Goal: Task Accomplishment & Management: Manage account settings

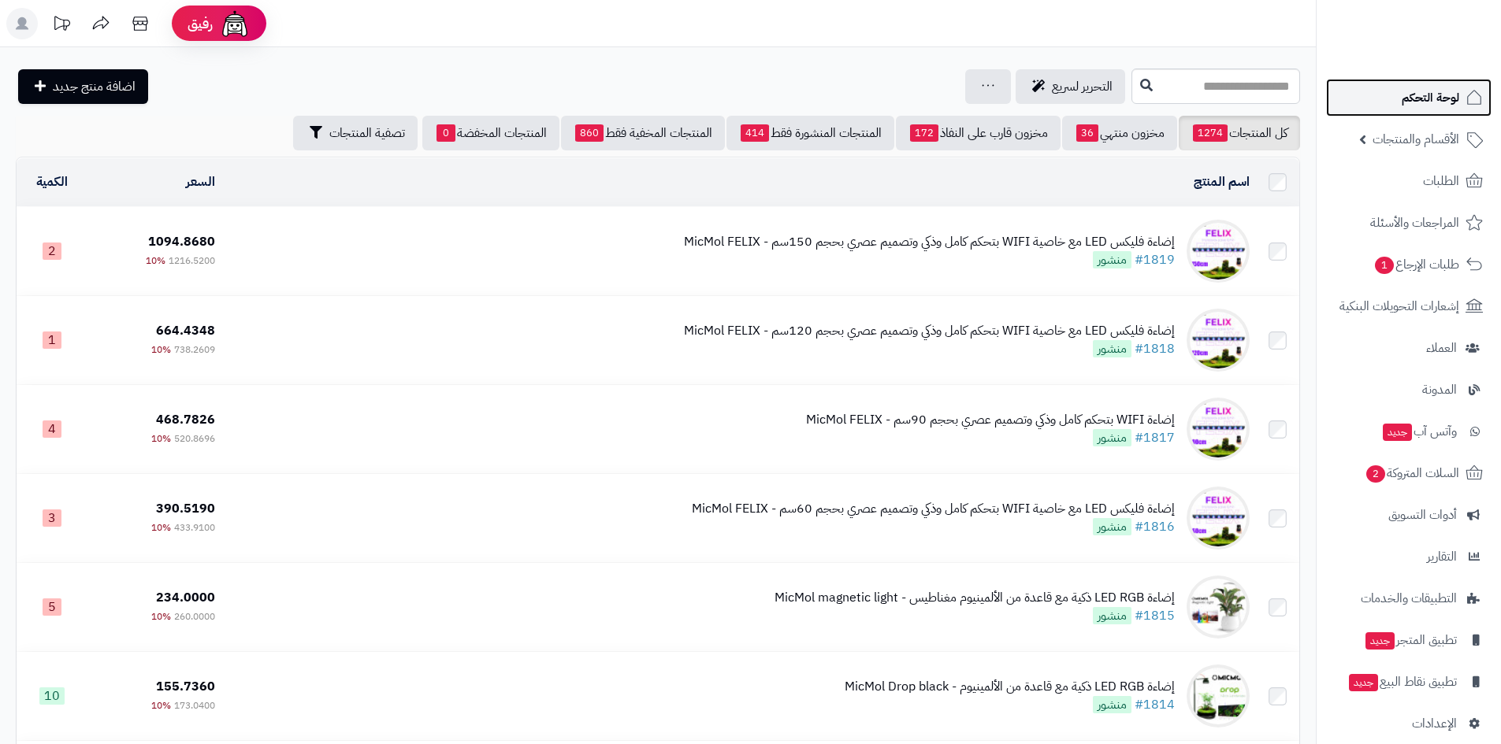
drag, startPoint x: 1411, startPoint y: 95, endPoint x: 1401, endPoint y: 91, distance: 10.2
click at [1411, 95] on link "لوحة التحكم" at bounding box center [1408, 98] width 165 height 38
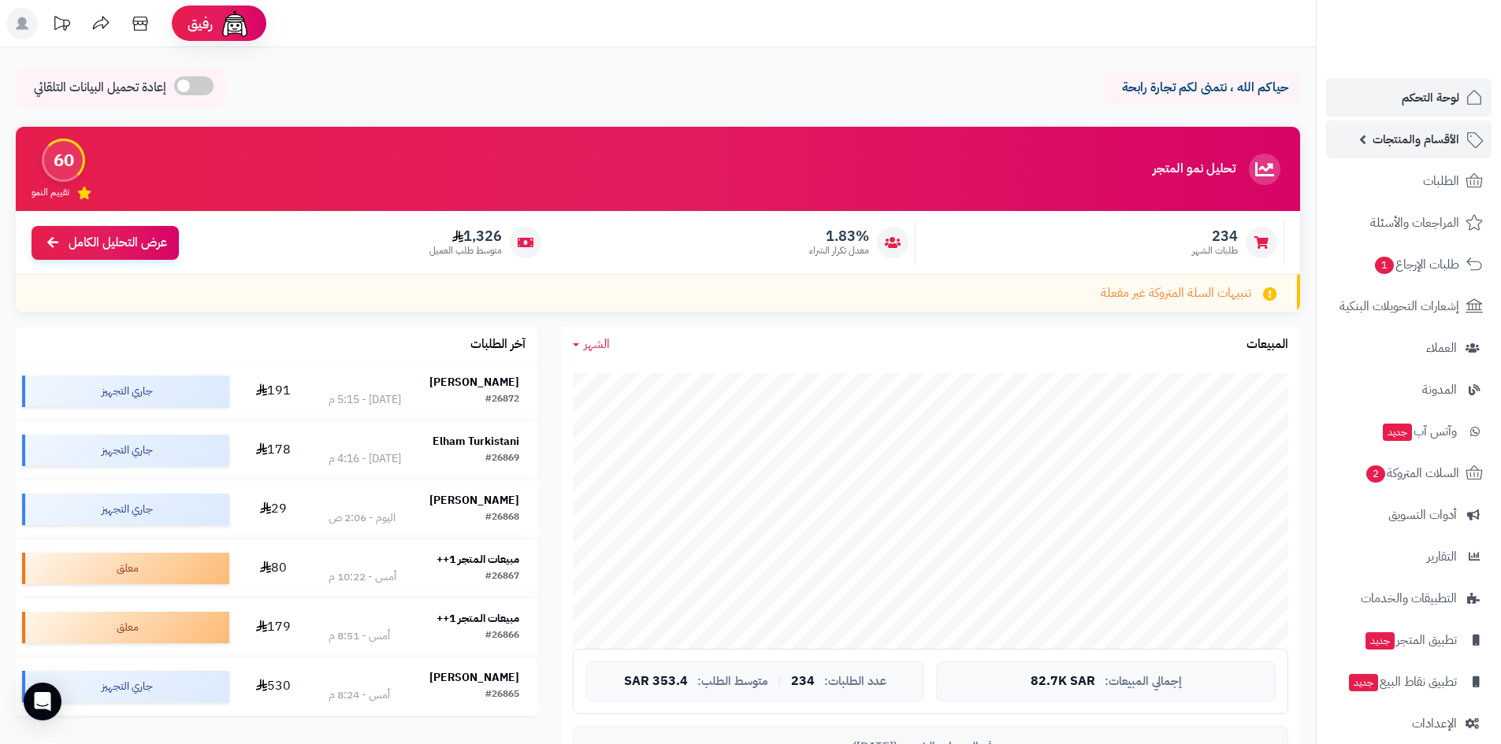
click at [1412, 133] on span "الأقسام والمنتجات" at bounding box center [1415, 139] width 87 height 22
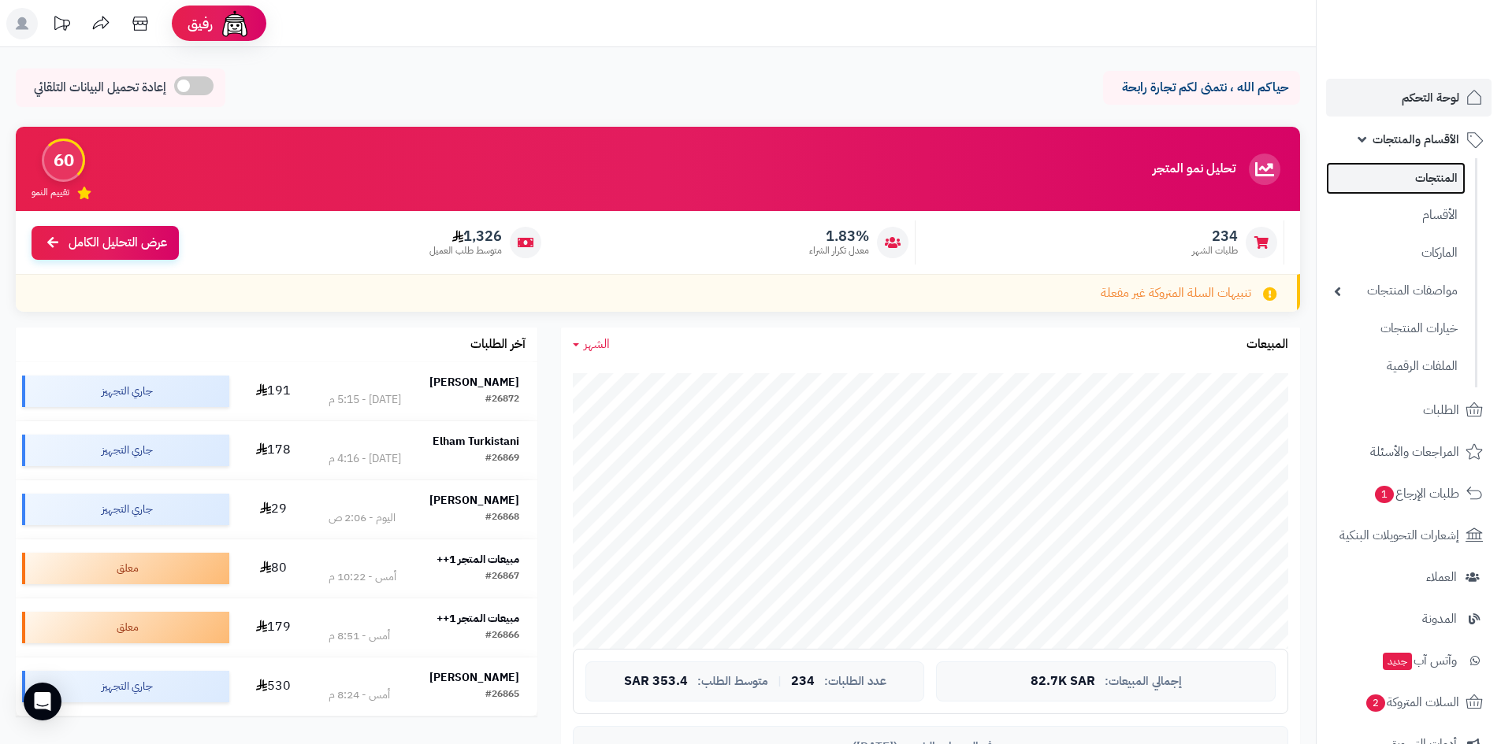
click at [1415, 169] on link "المنتجات" at bounding box center [1395, 178] width 139 height 32
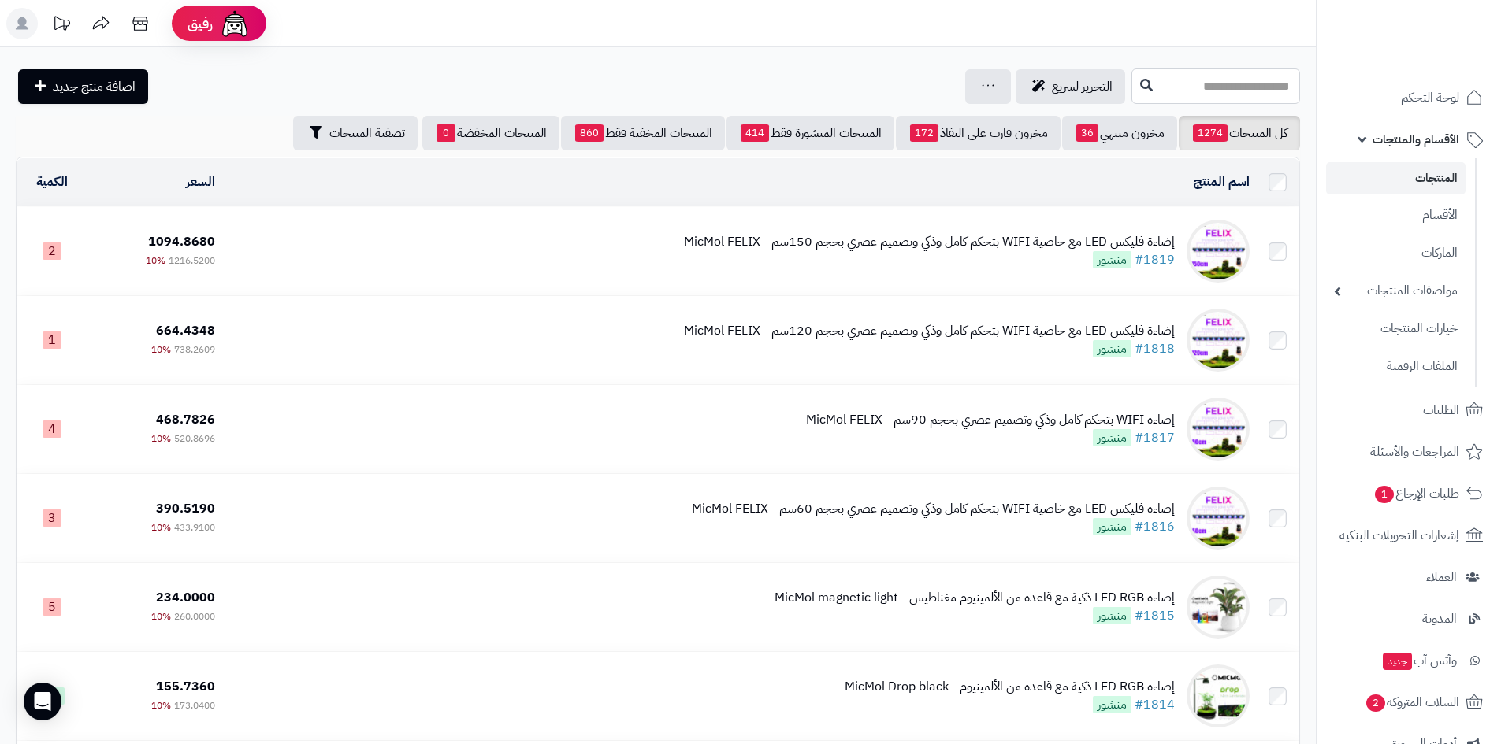
click at [1132, 84] on input "text" at bounding box center [1215, 86] width 169 height 35
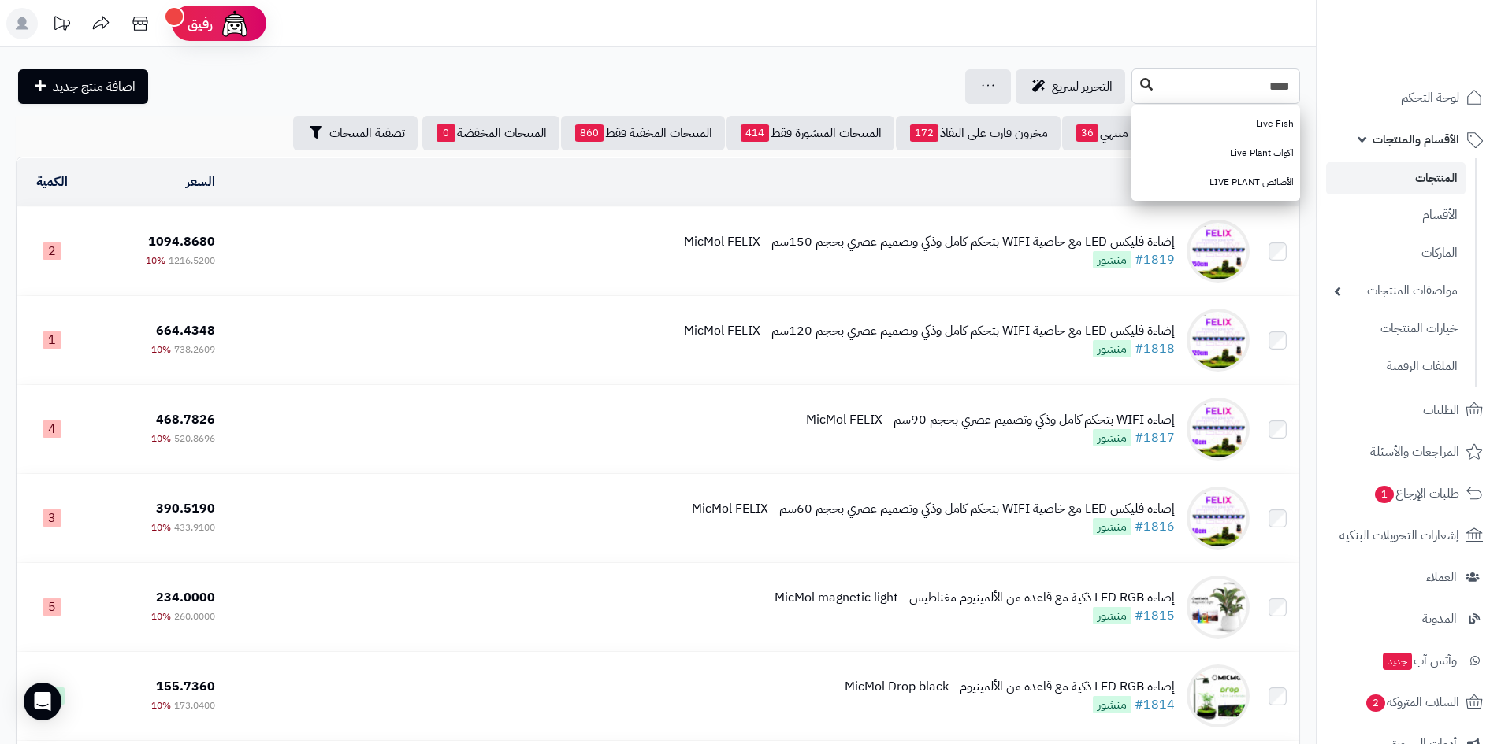
type input "****"
click at [1134, 77] on button at bounding box center [1146, 85] width 24 height 30
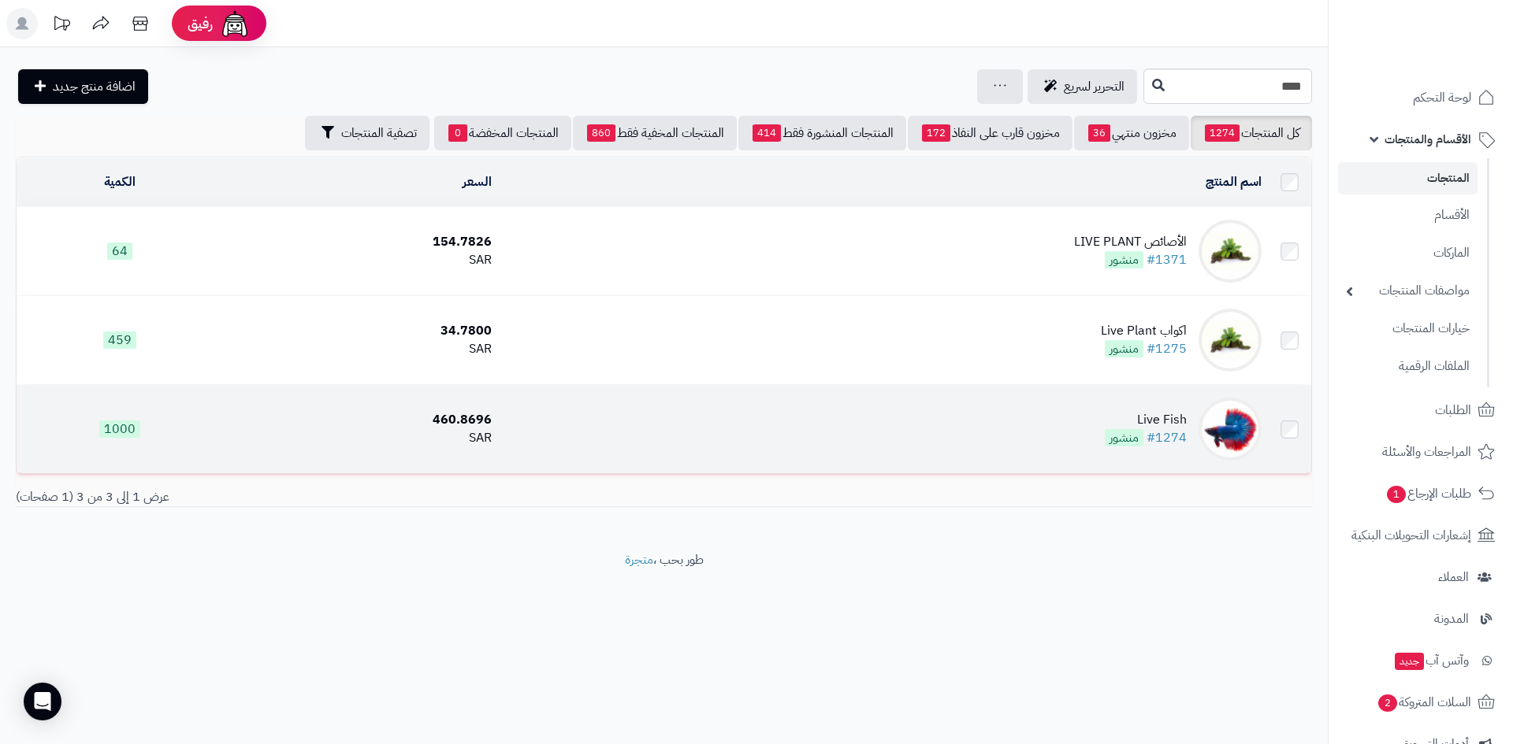
click at [1162, 412] on div "Live Fish" at bounding box center [1145, 420] width 82 height 18
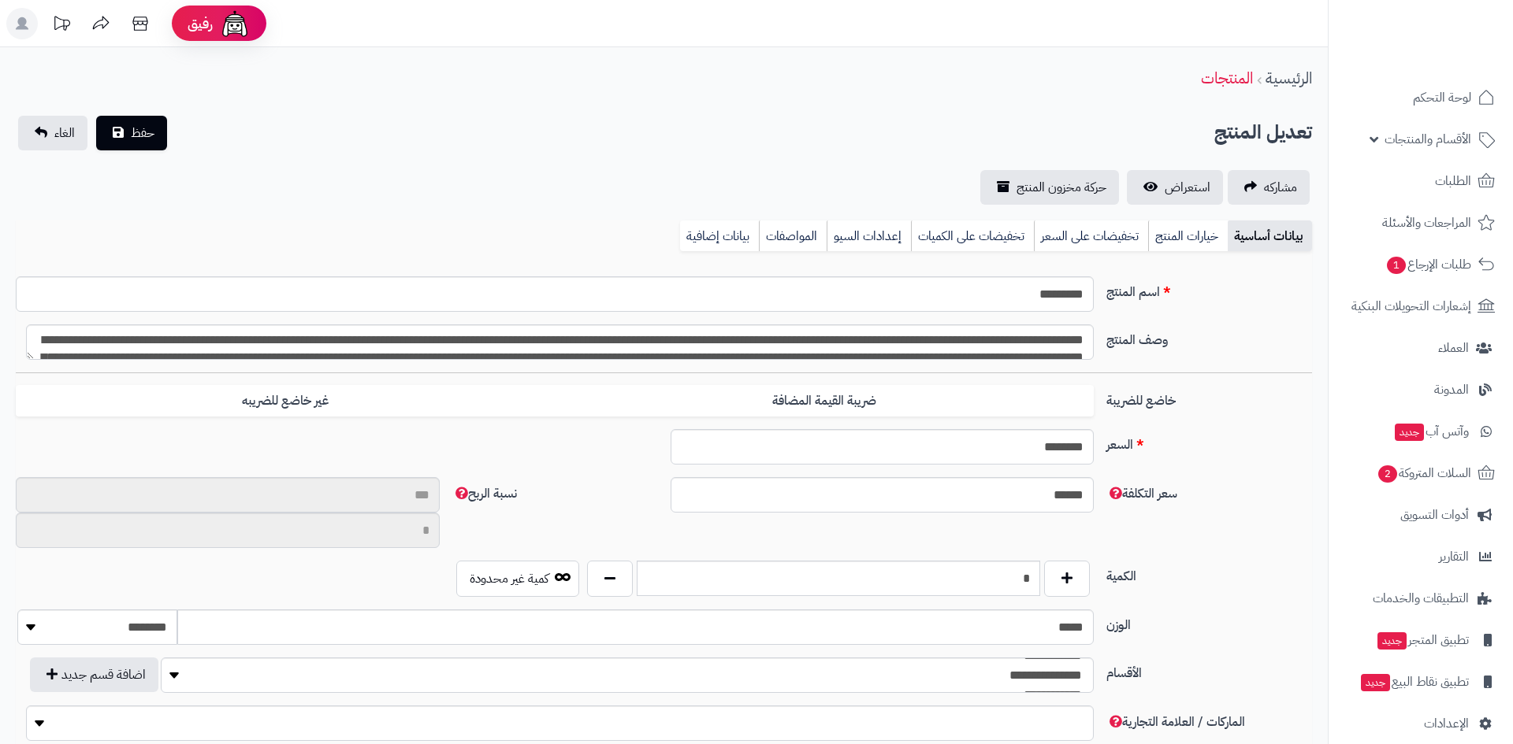
type input "********"
type input "**********"
type input "******"
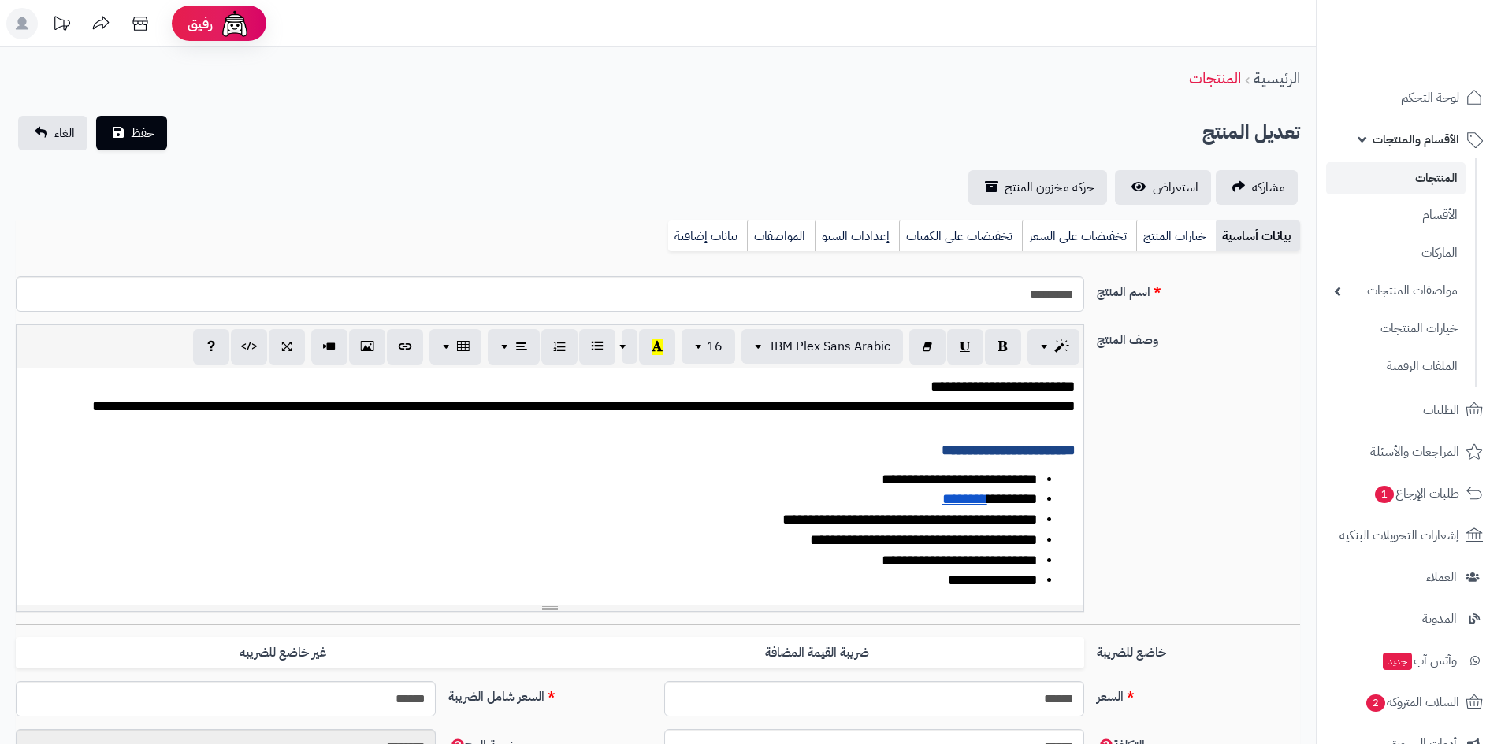
scroll to position [51, 0]
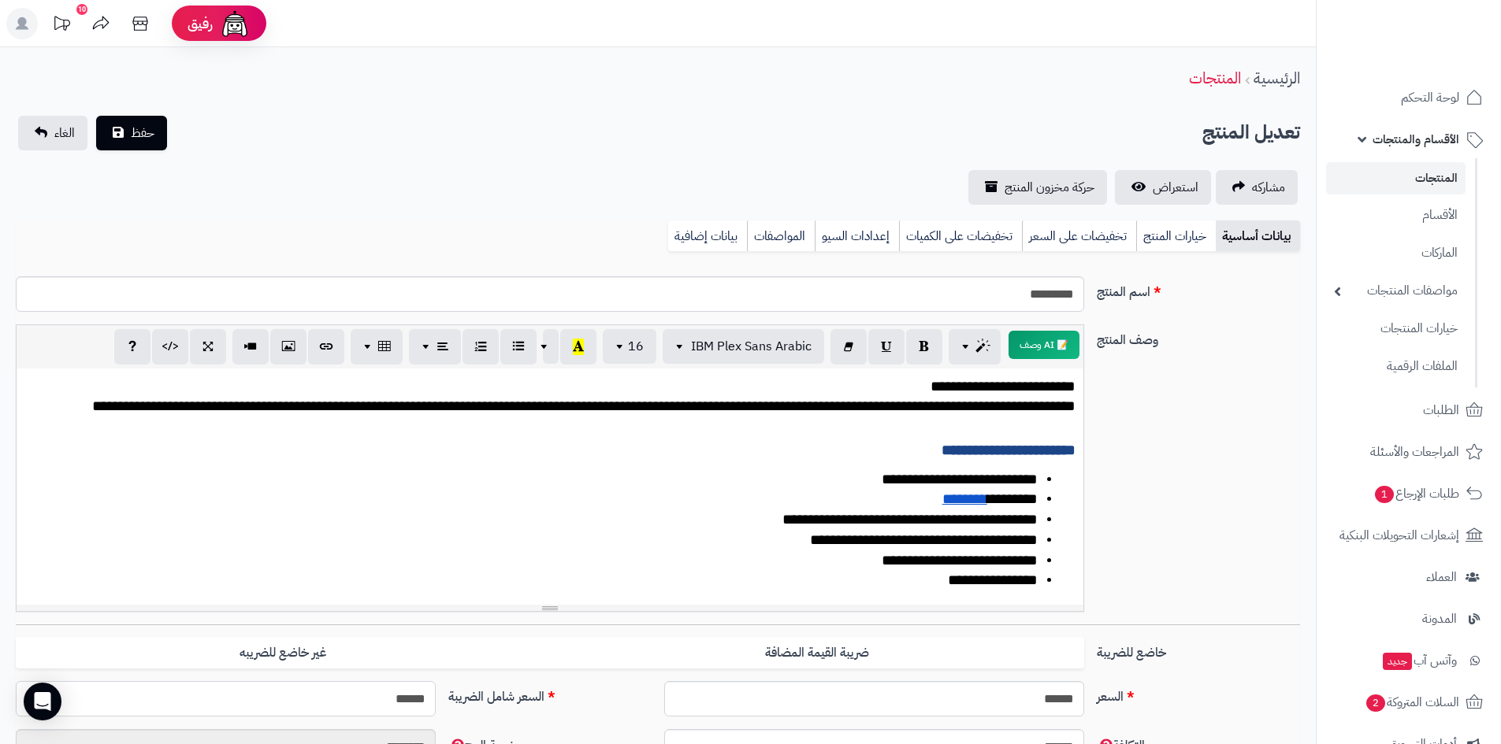
click at [399, 711] on input "******" at bounding box center [226, 698] width 420 height 35
type input "**"
type input "**********"
type input "**"
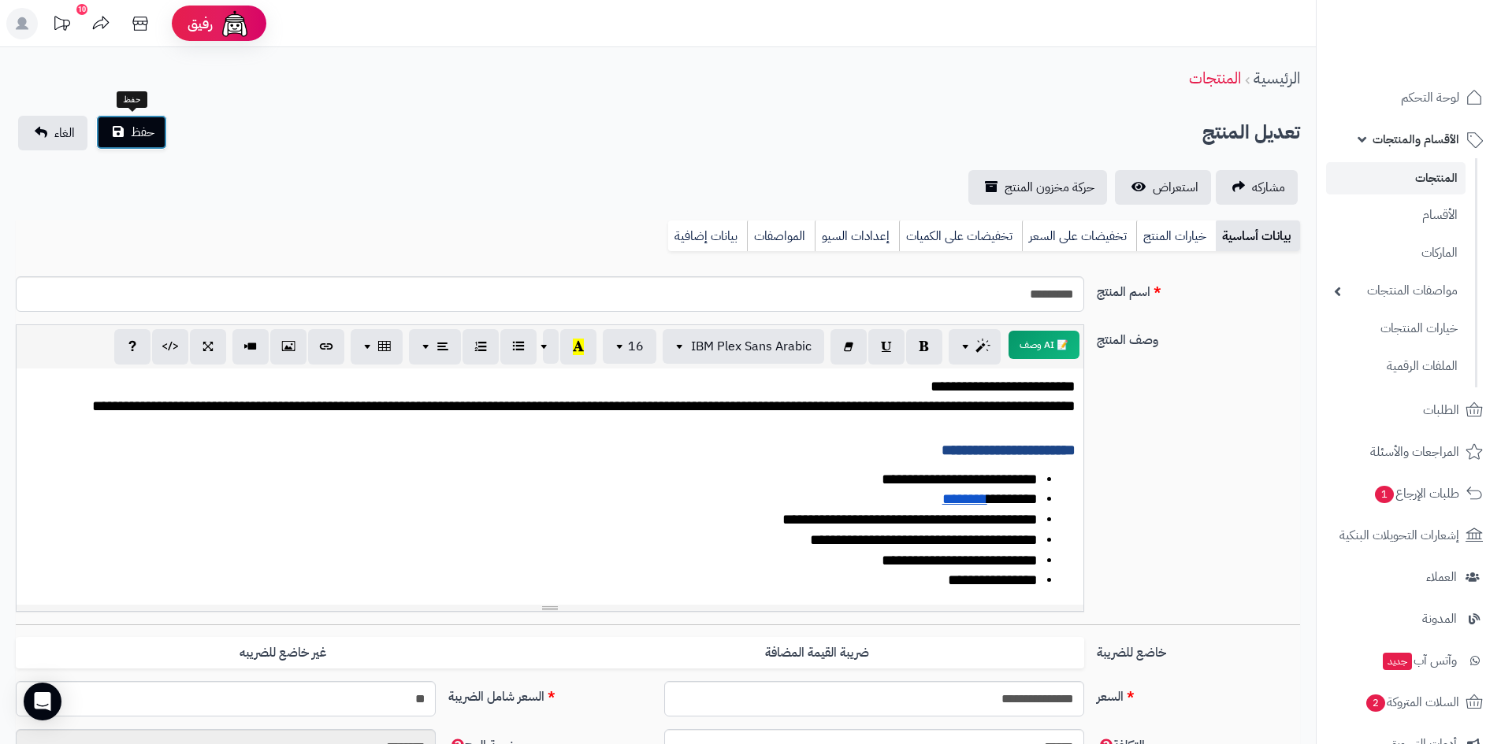
click at [144, 145] on button "حفظ" at bounding box center [131, 132] width 71 height 35
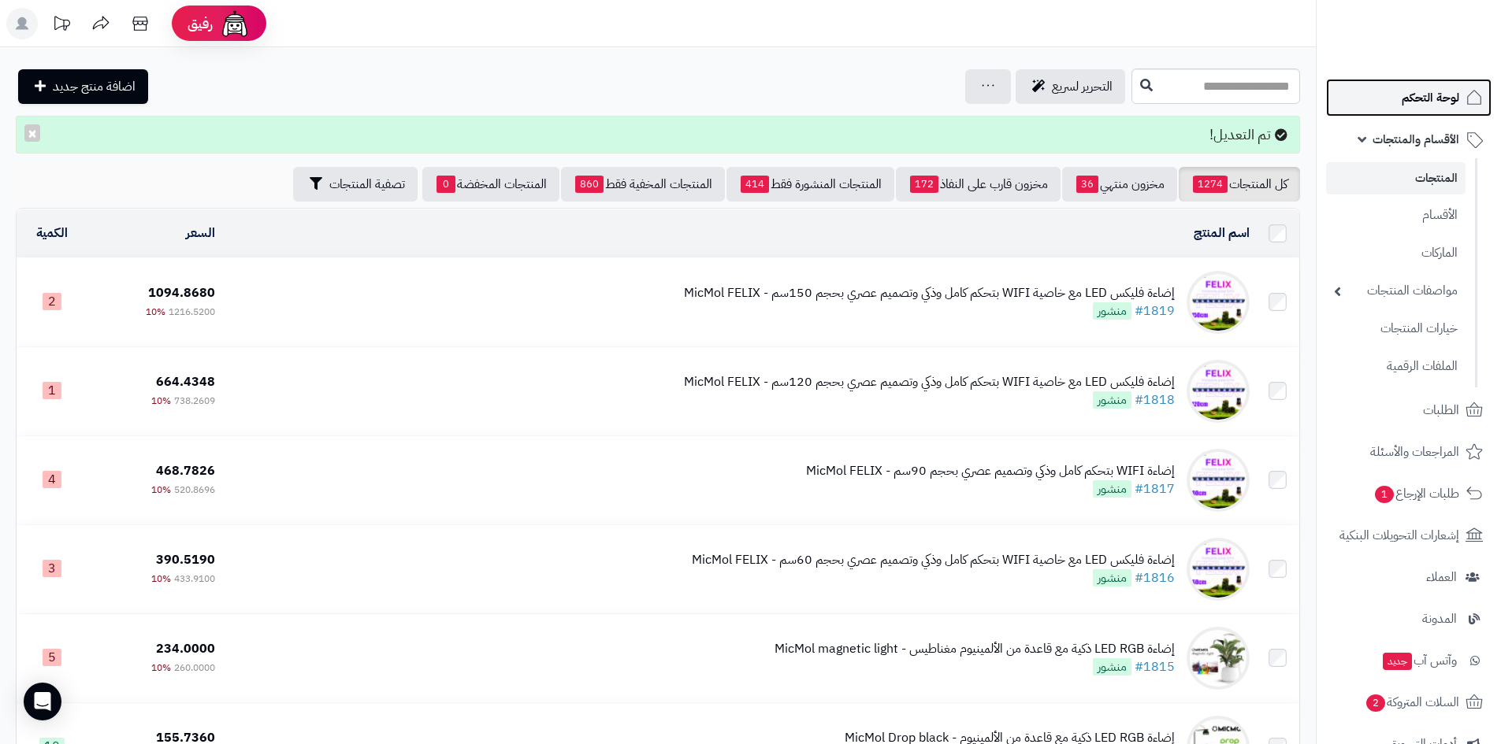
click at [1386, 95] on link "لوحة التحكم" at bounding box center [1408, 98] width 165 height 38
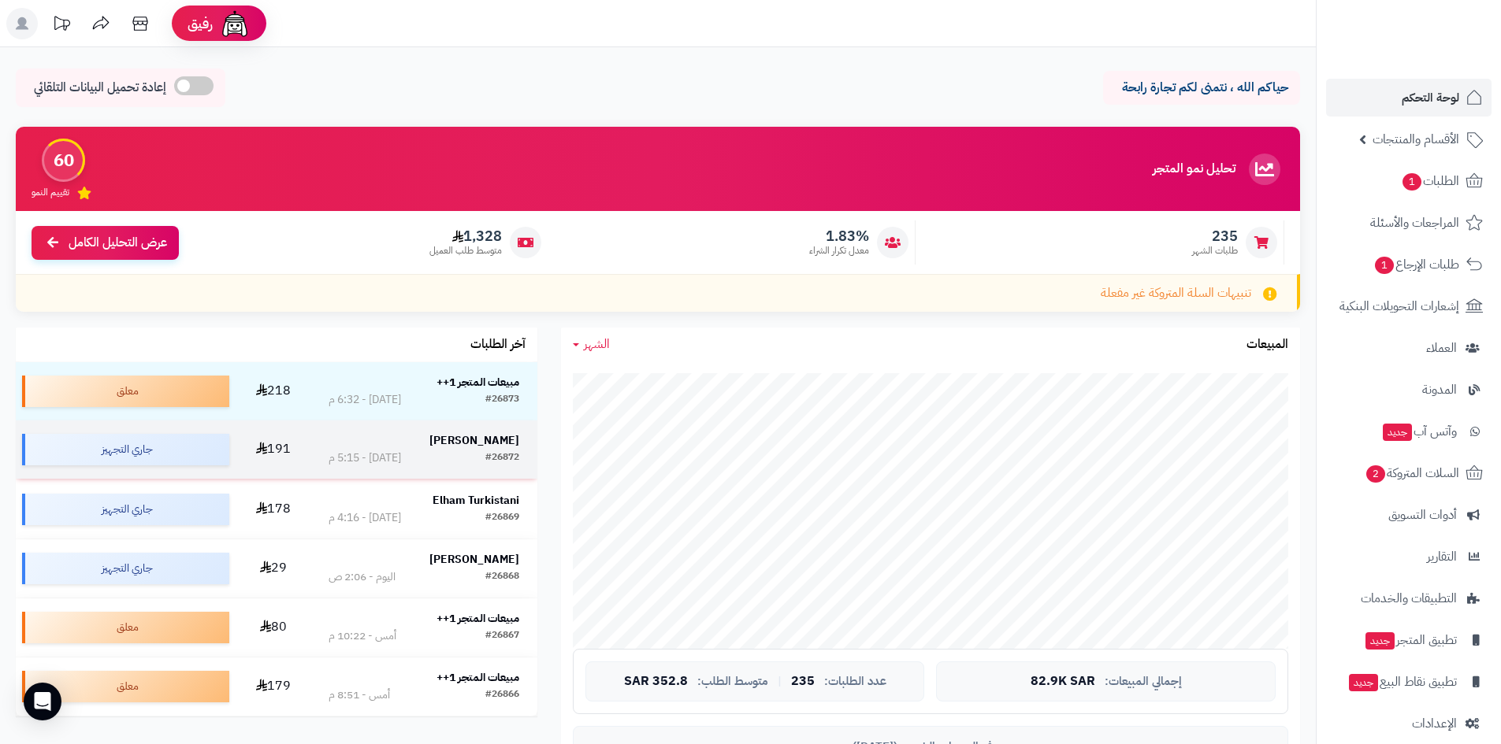
click at [470, 436] on strong "[PERSON_NAME]" at bounding box center [474, 440] width 90 height 17
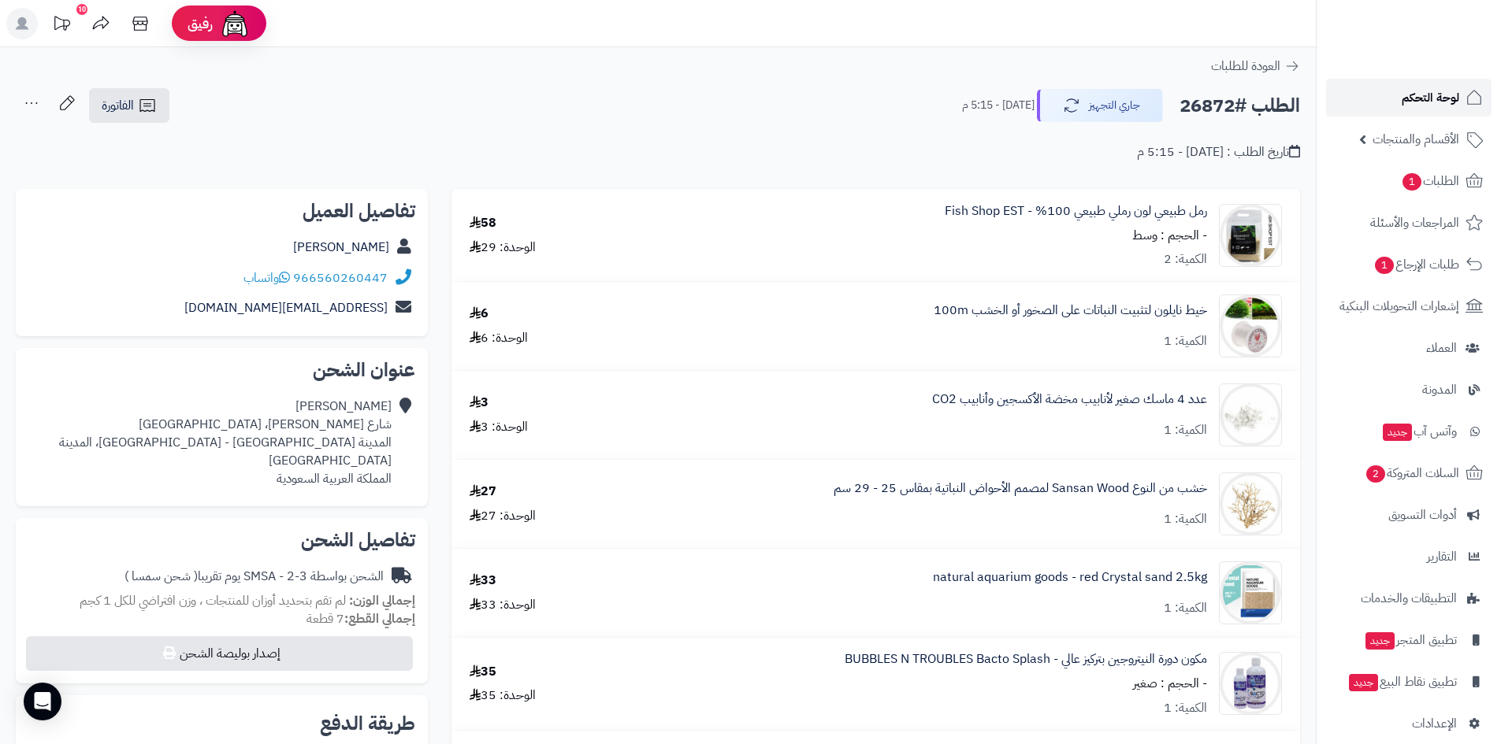
click at [1433, 95] on span "لوحة التحكم" at bounding box center [1430, 98] width 58 height 22
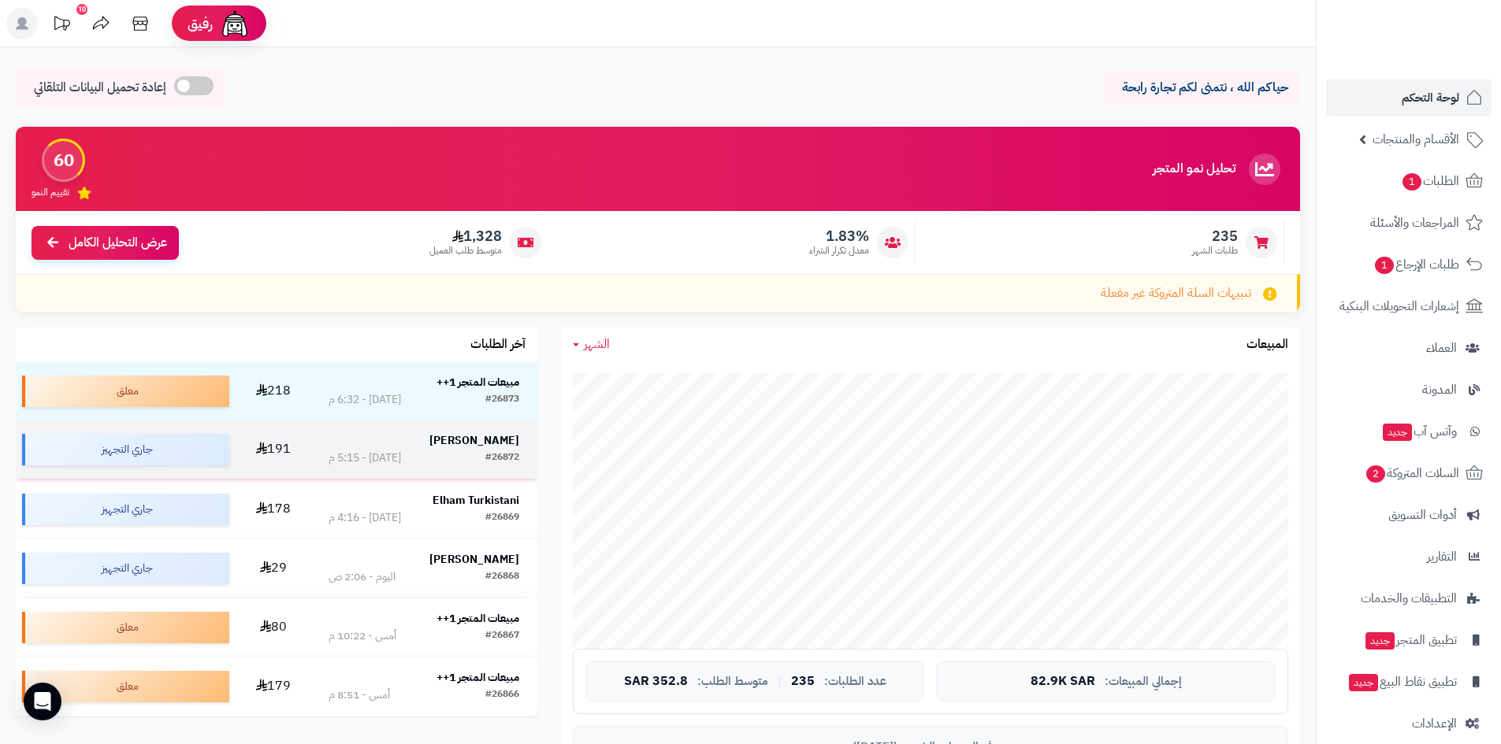
click at [496, 439] on strong "ايناس الخيبري" at bounding box center [474, 440] width 90 height 17
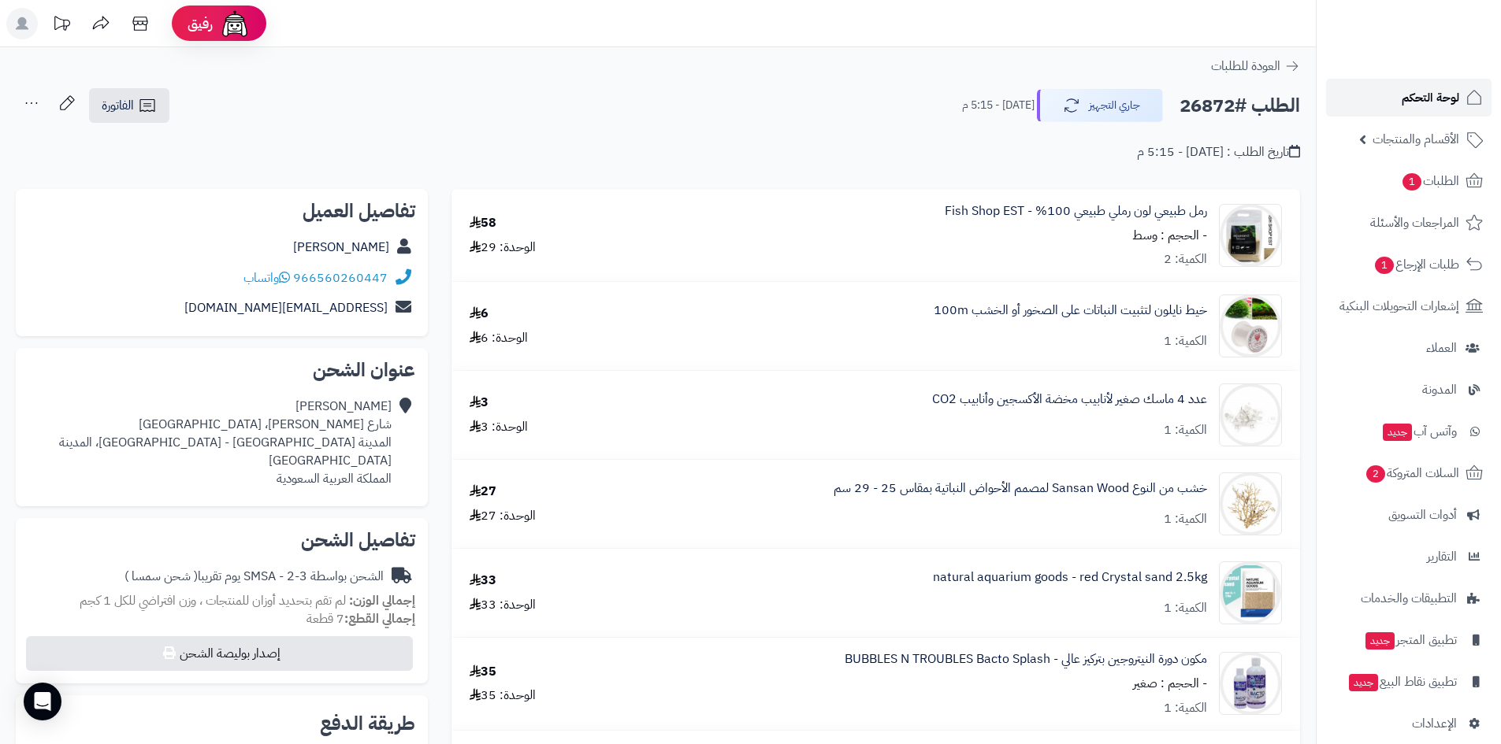
click at [1435, 102] on span "لوحة التحكم" at bounding box center [1430, 98] width 58 height 22
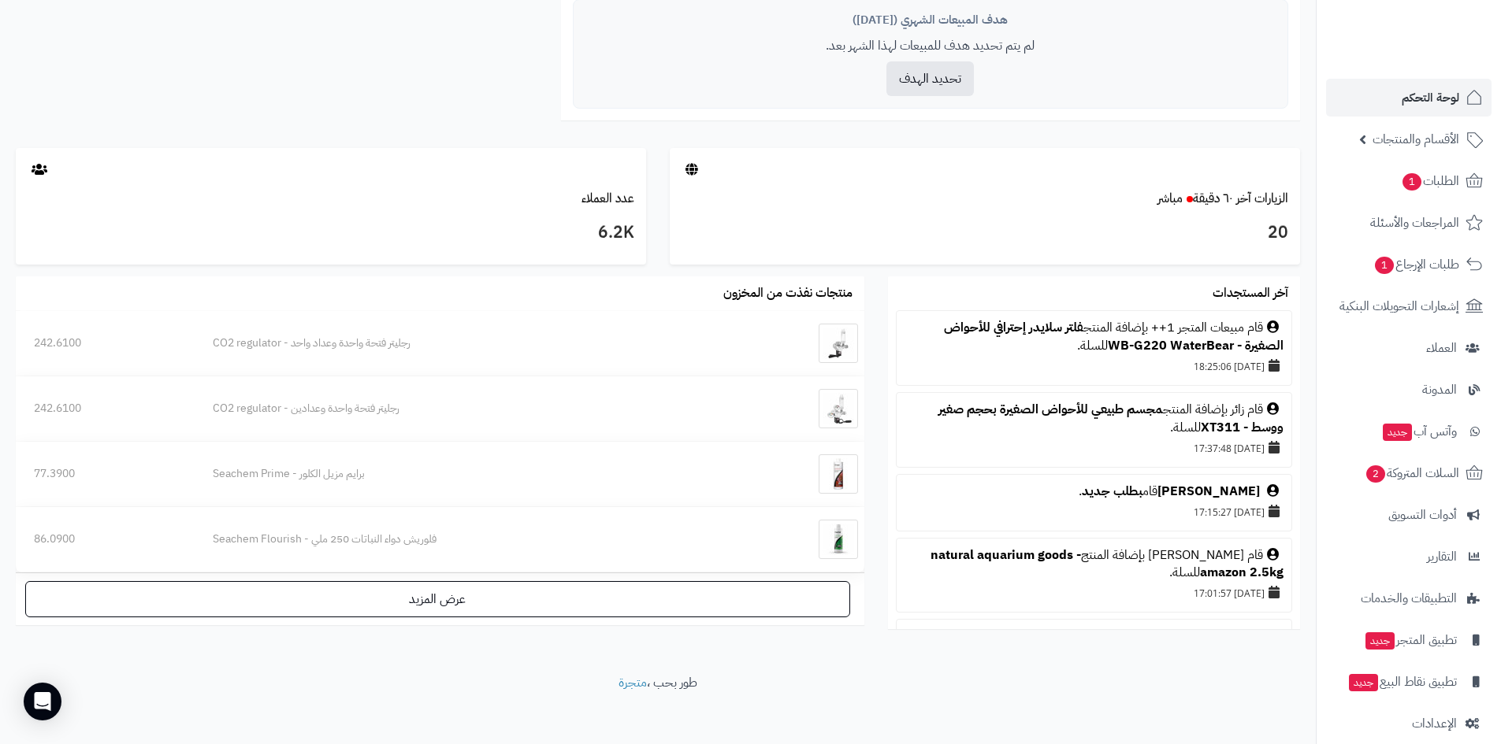
scroll to position [736, 0]
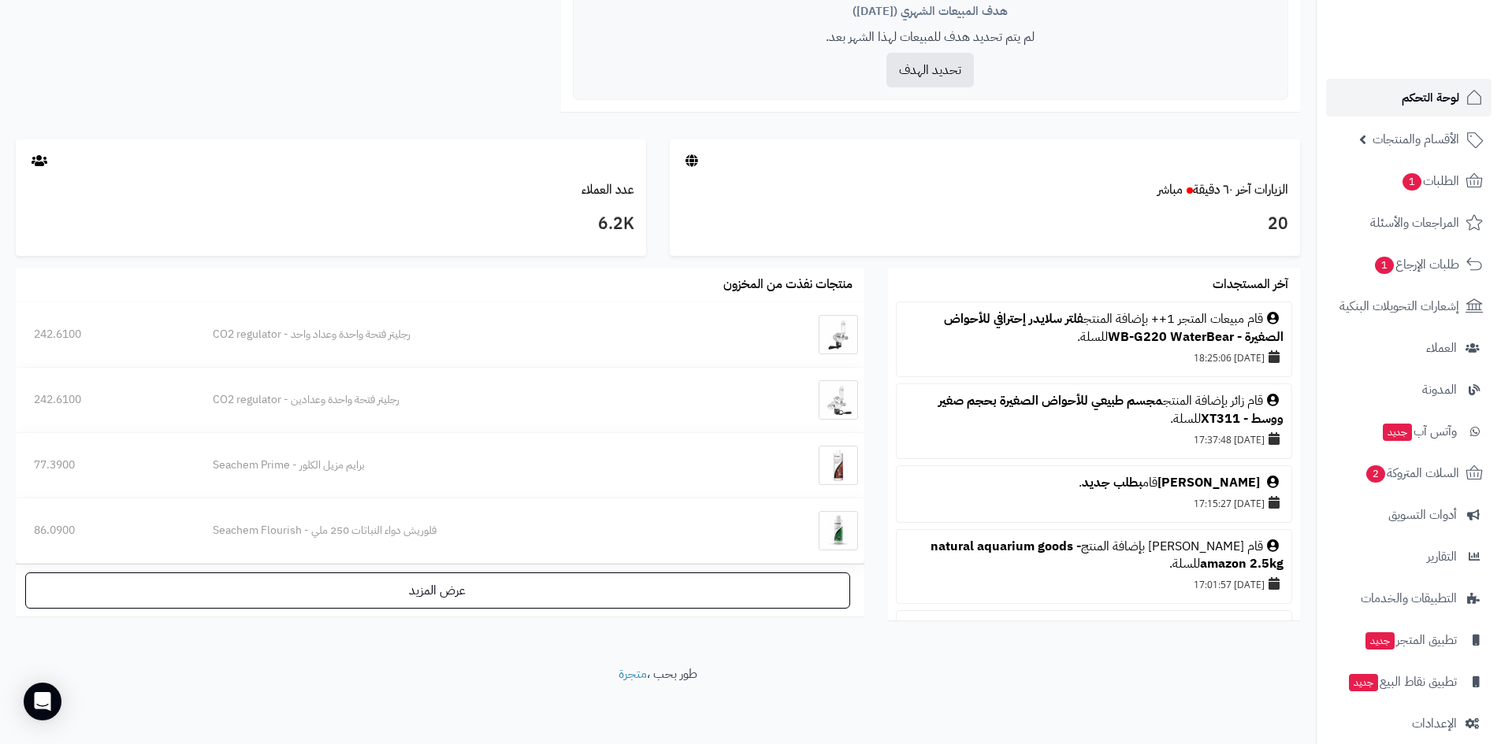
click at [1395, 94] on link "لوحة التحكم" at bounding box center [1408, 98] width 165 height 38
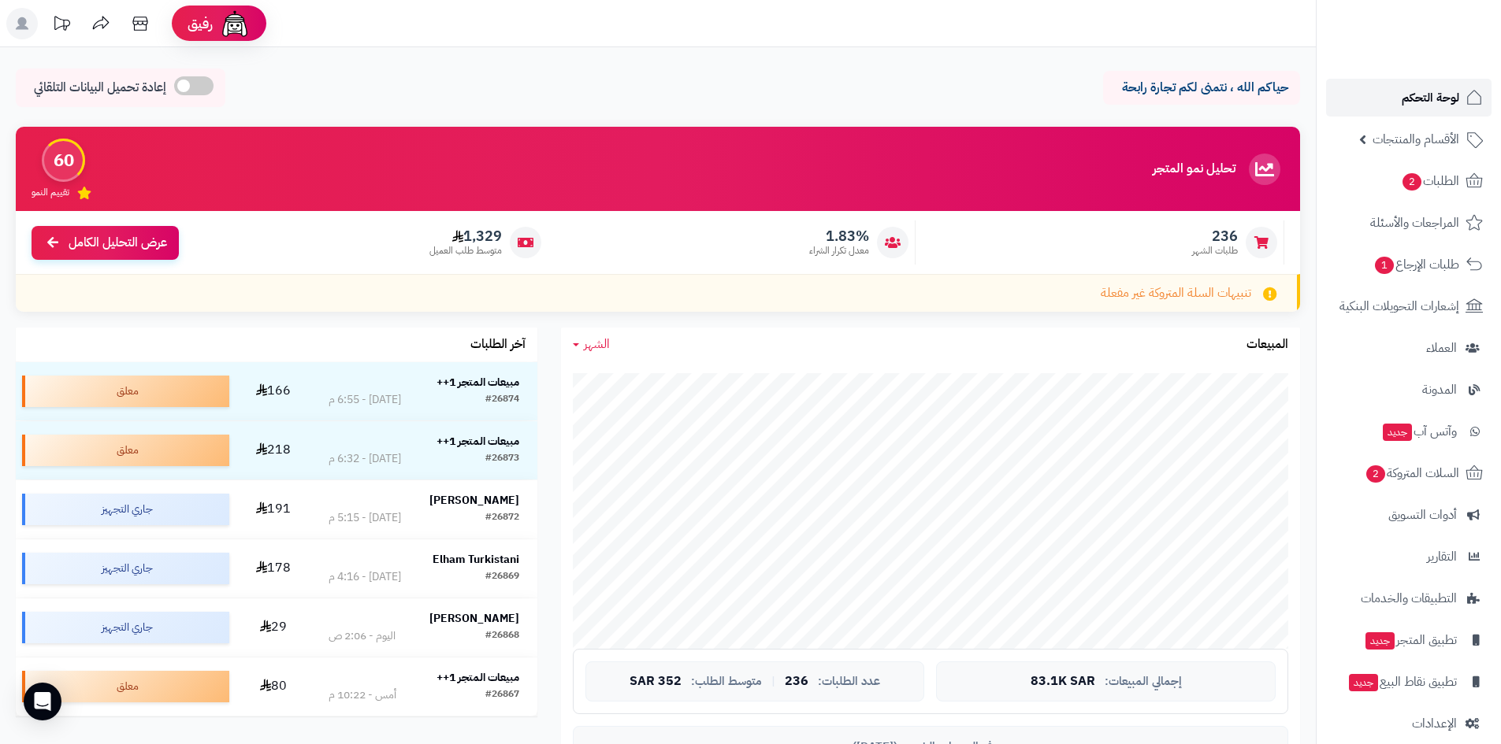
click at [1438, 84] on link "لوحة التحكم" at bounding box center [1408, 98] width 165 height 38
click at [1400, 87] on link "لوحة التحكم" at bounding box center [1408, 98] width 165 height 38
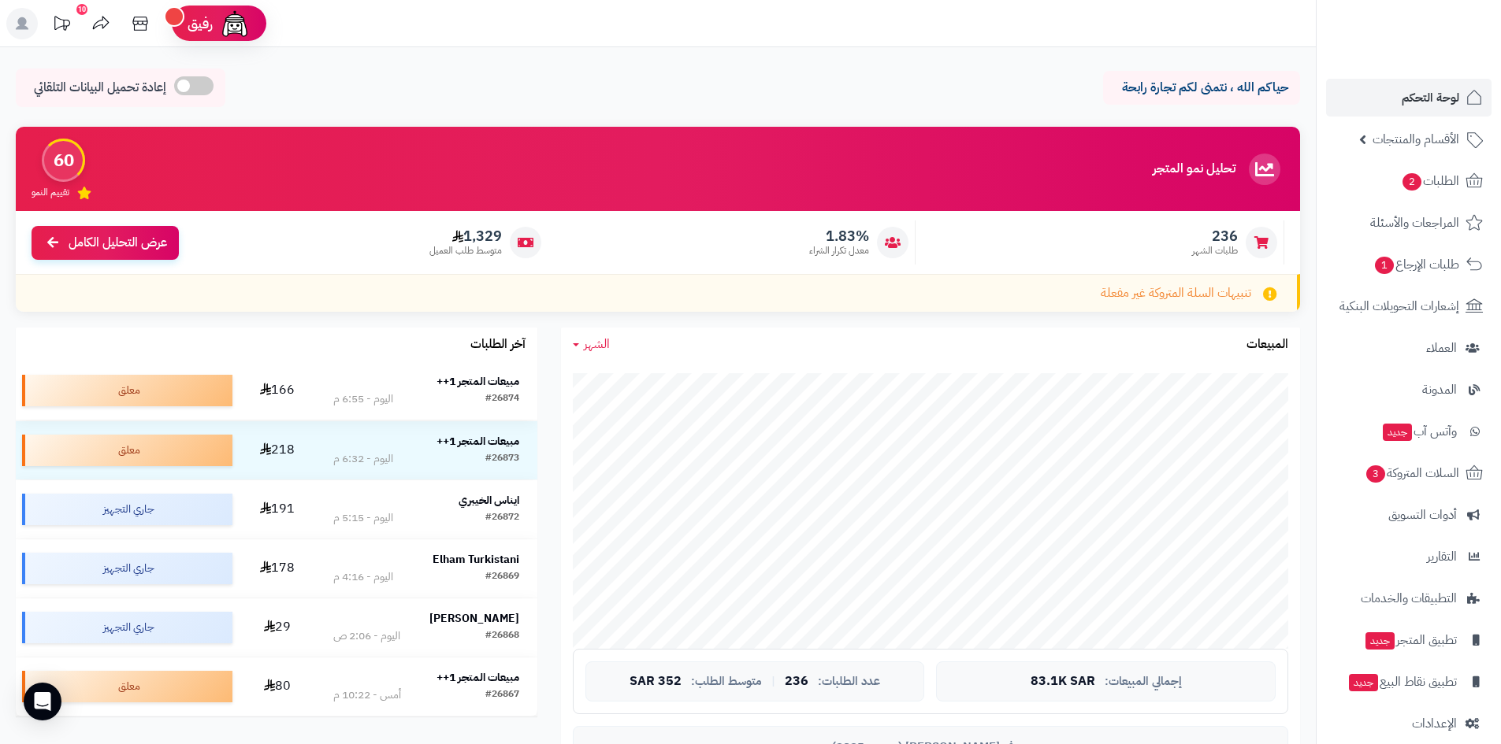
click at [465, 383] on strong "مبيعات المتجر 1++" at bounding box center [477, 381] width 83 height 17
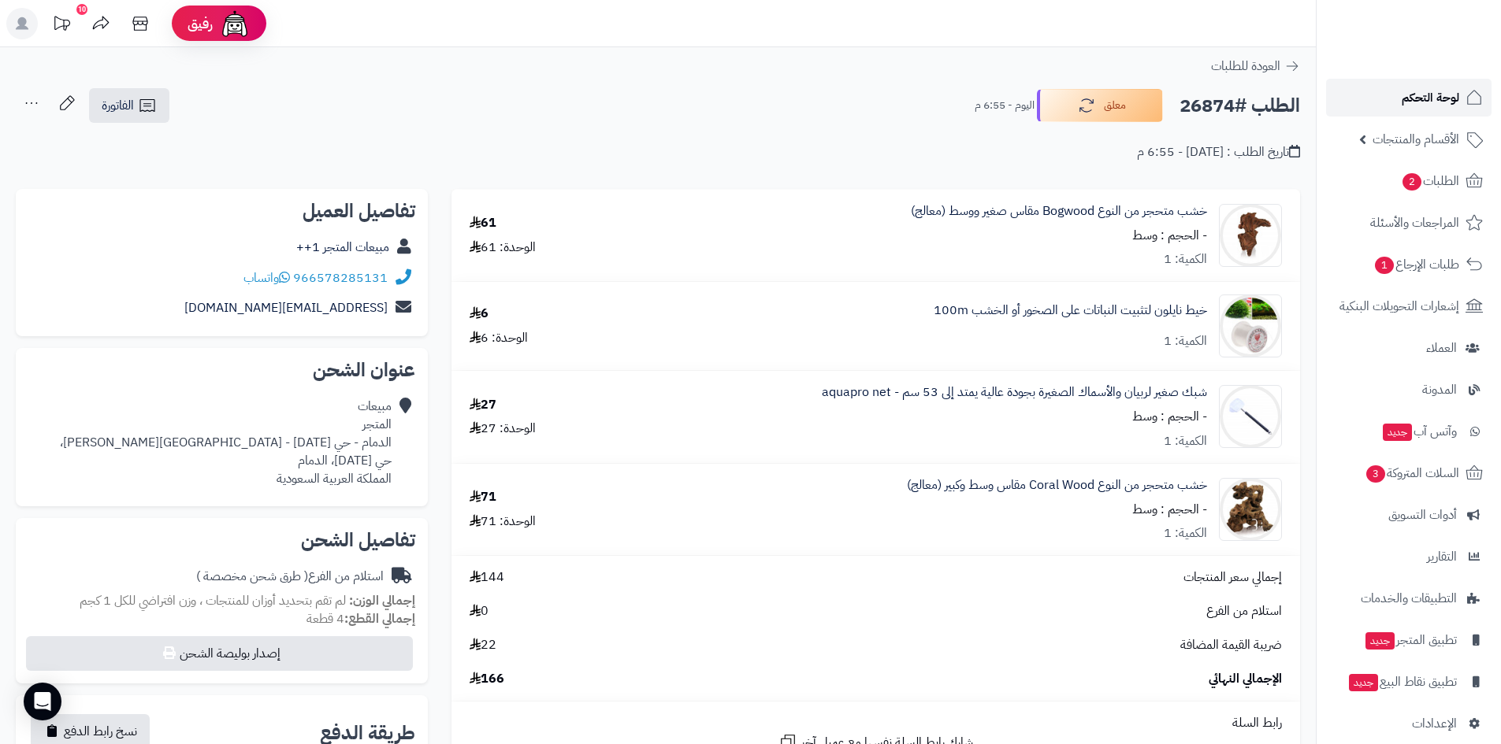
click at [1382, 106] on link "لوحة التحكم" at bounding box center [1408, 98] width 165 height 38
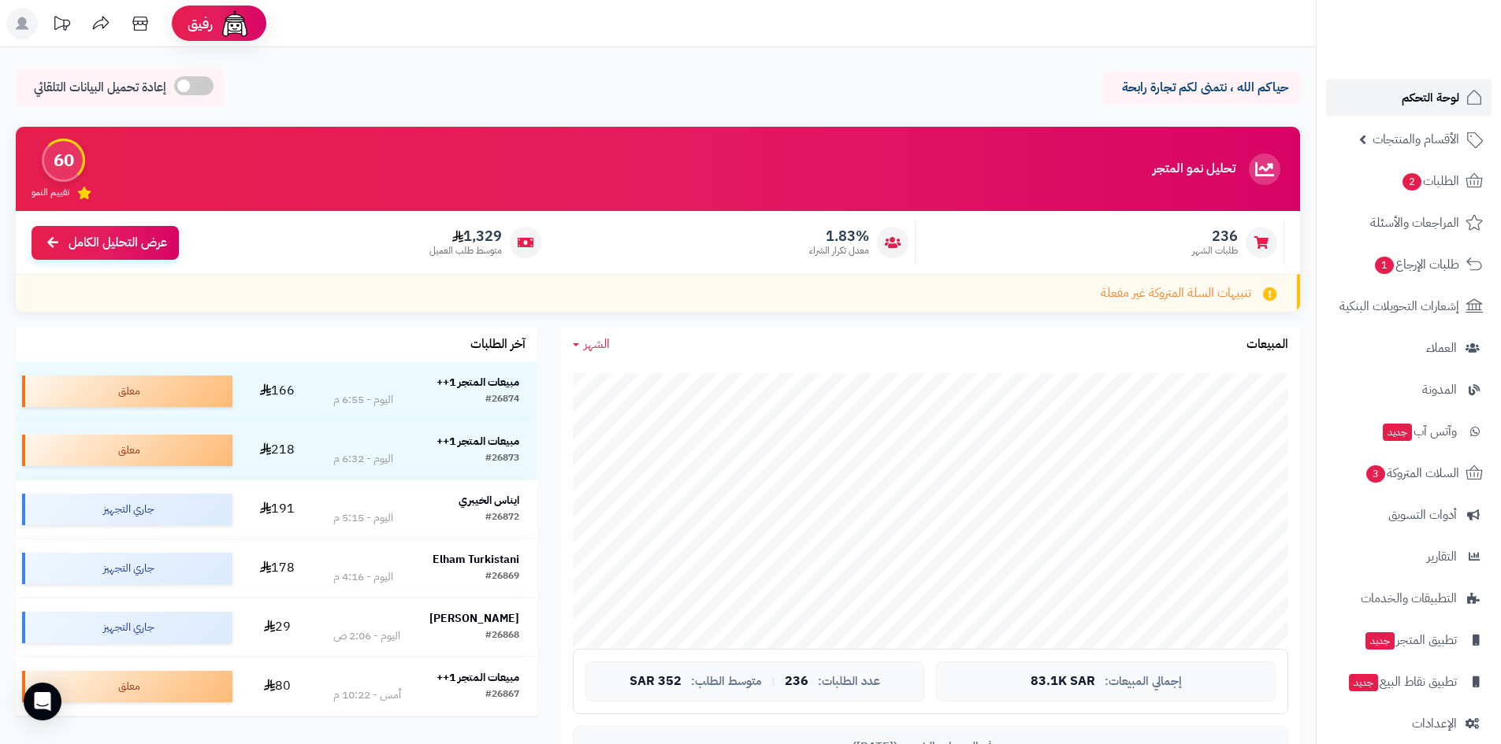
click at [1424, 88] on span "لوحة التحكم" at bounding box center [1430, 98] width 58 height 22
click at [711, 165] on div "تحليل نمو المتجر مرحلة النمو 60 تقييم النمو" at bounding box center [658, 169] width 1284 height 84
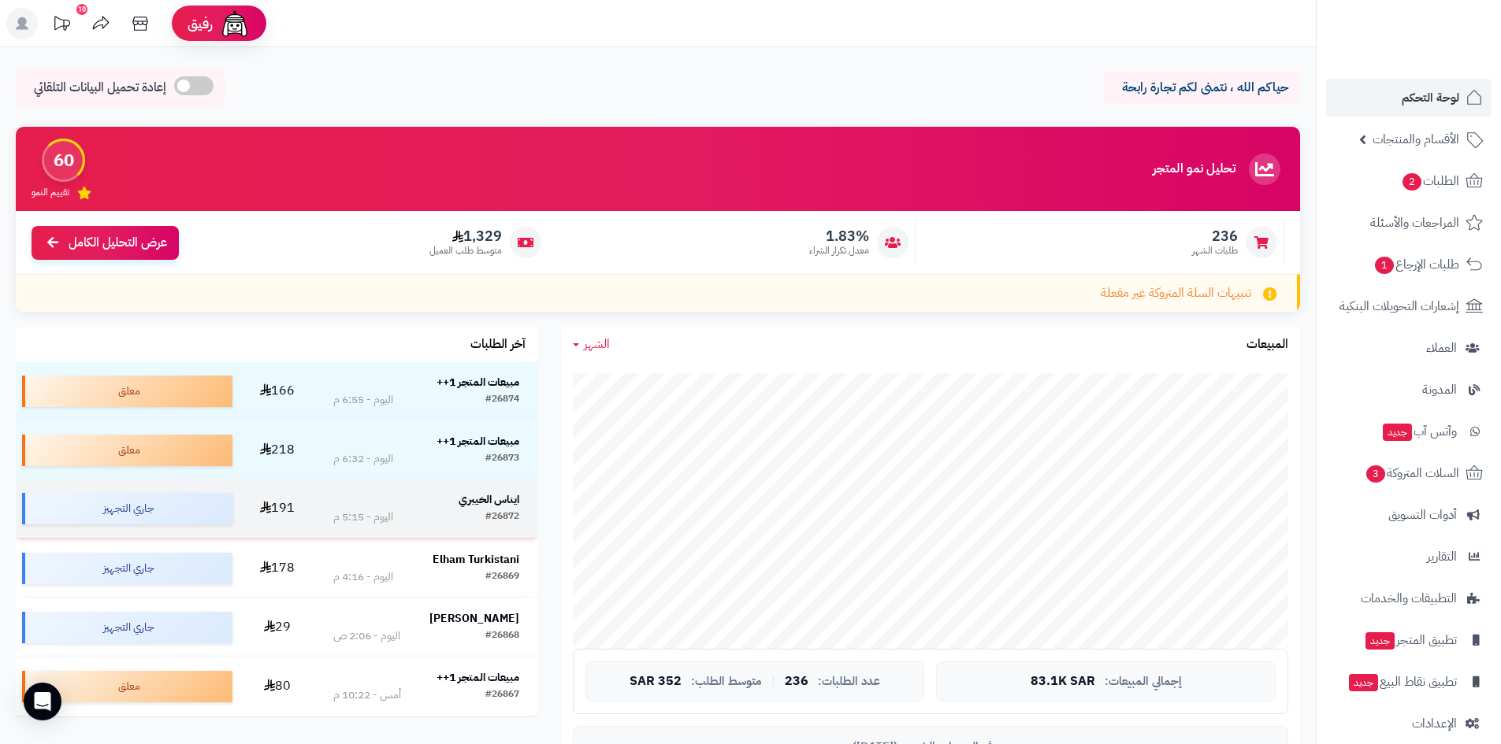
click at [492, 500] on strong "ايناس الخيبري" at bounding box center [488, 500] width 61 height 17
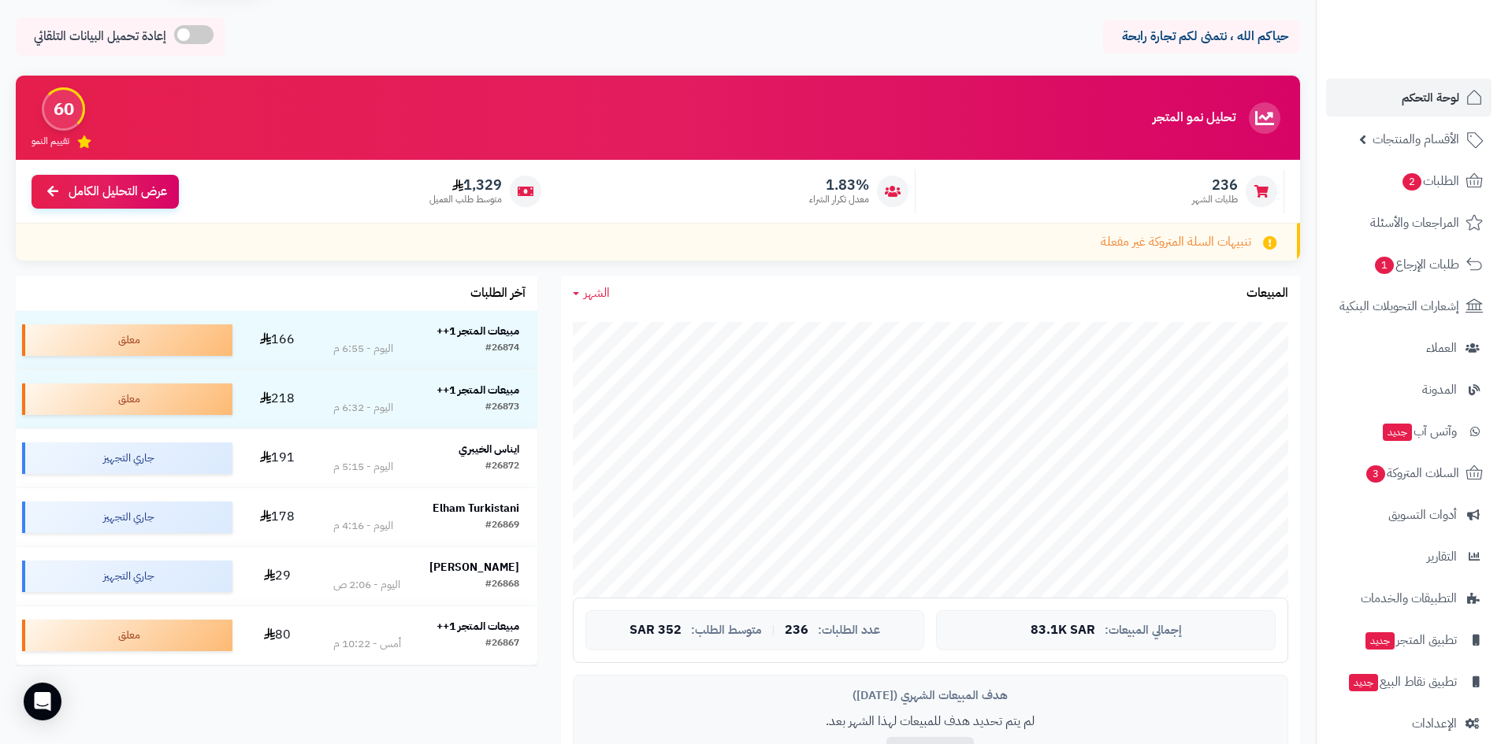
scroll to position [79, 0]
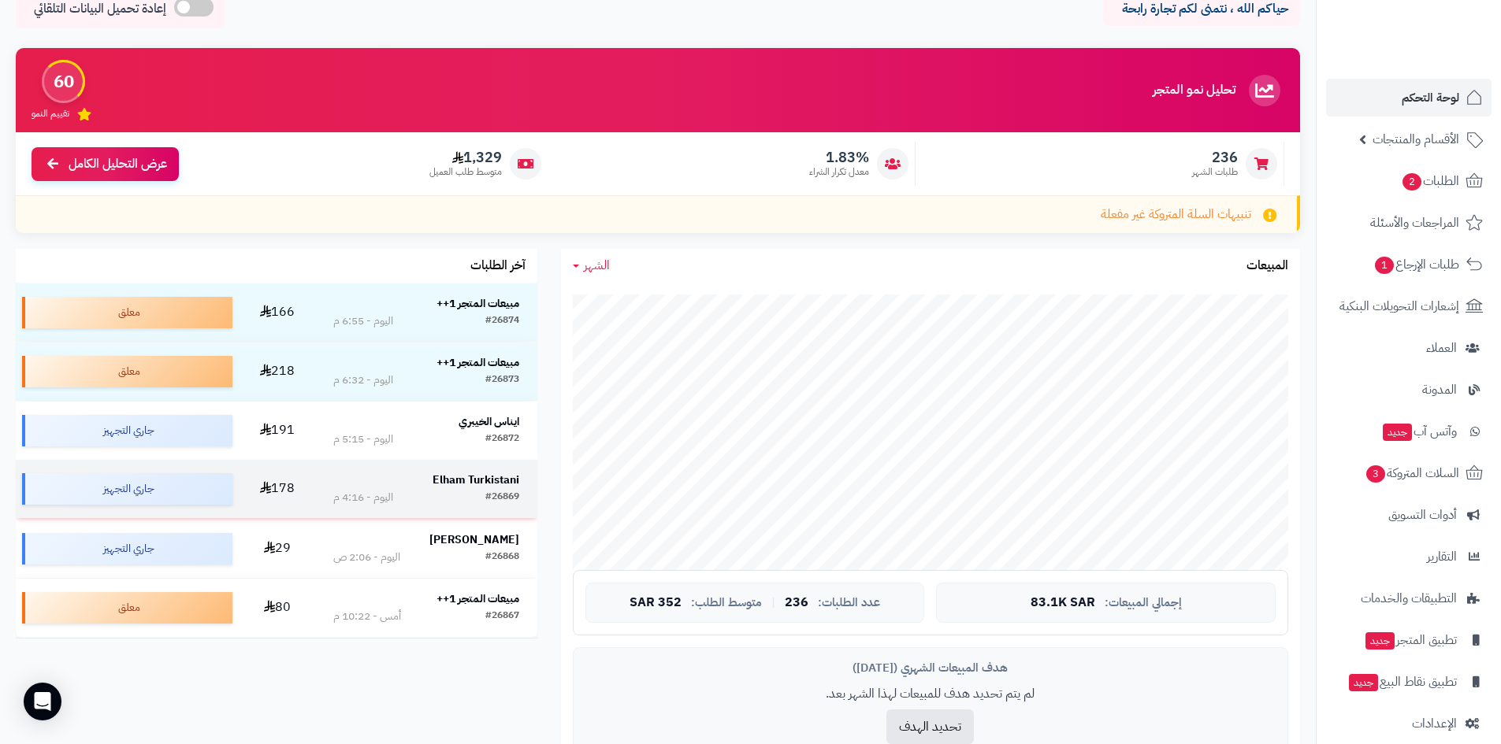
click at [454, 480] on strong "Elham Turkistani" at bounding box center [475, 480] width 87 height 17
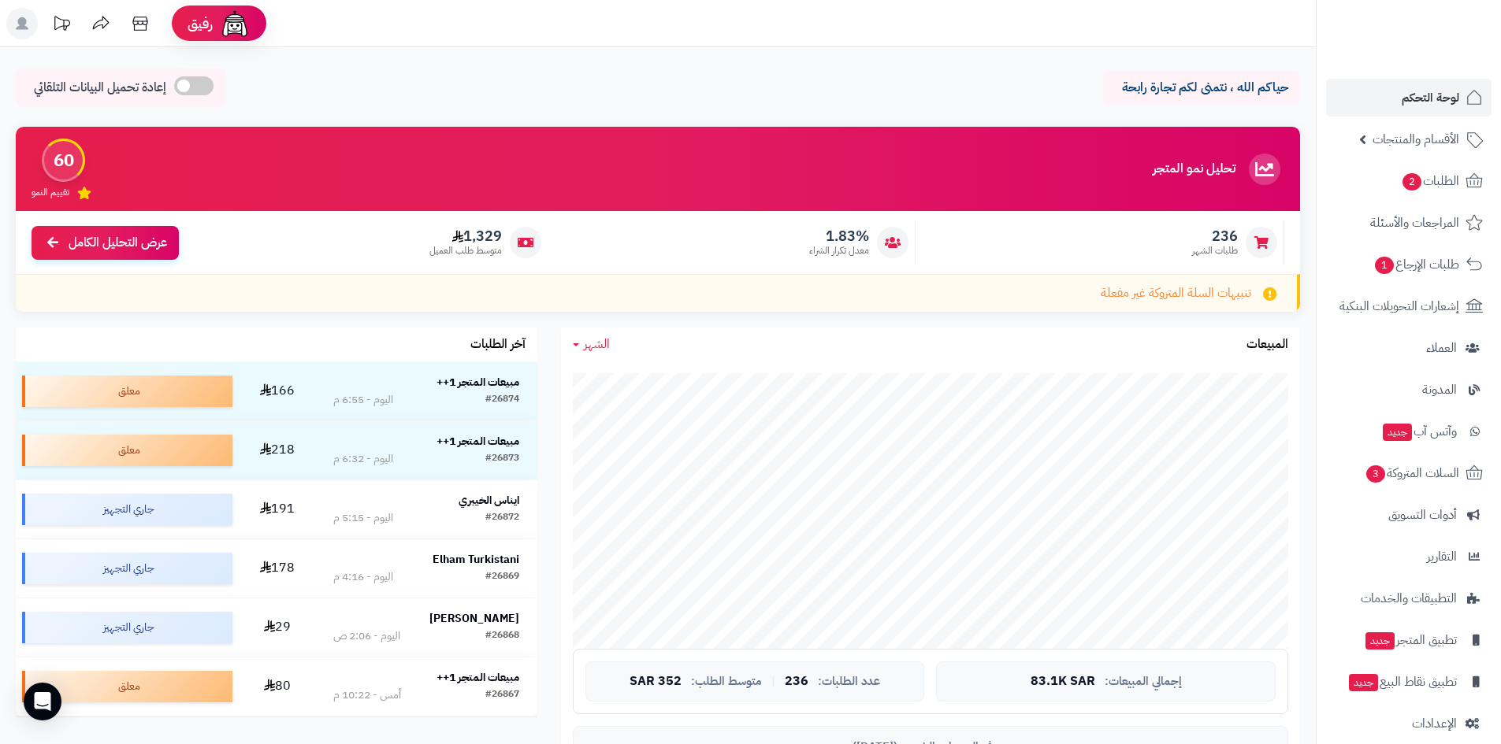
scroll to position [79, 0]
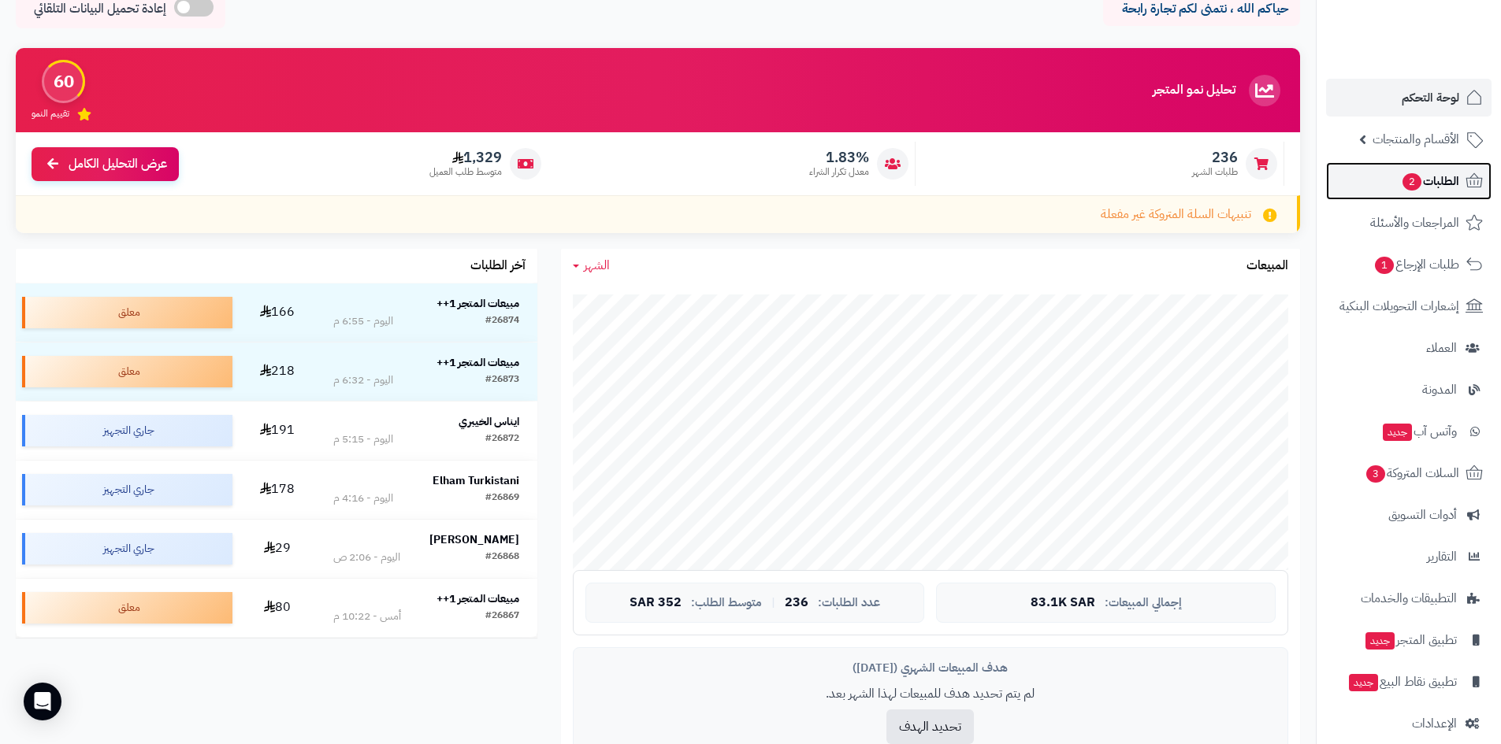
click at [1440, 170] on span "الطلبات 2" at bounding box center [1430, 181] width 58 height 22
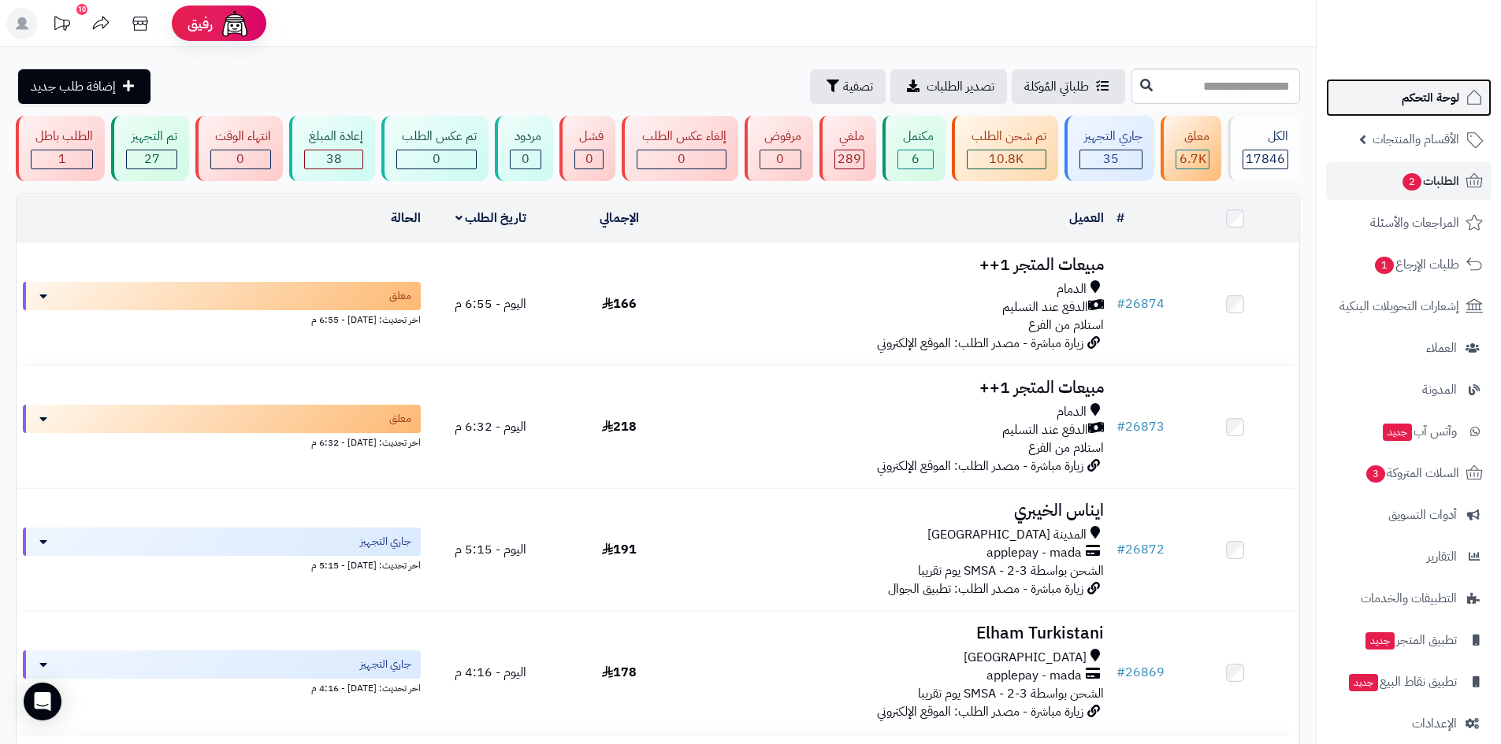
click at [1409, 87] on span "لوحة التحكم" at bounding box center [1430, 98] width 58 height 22
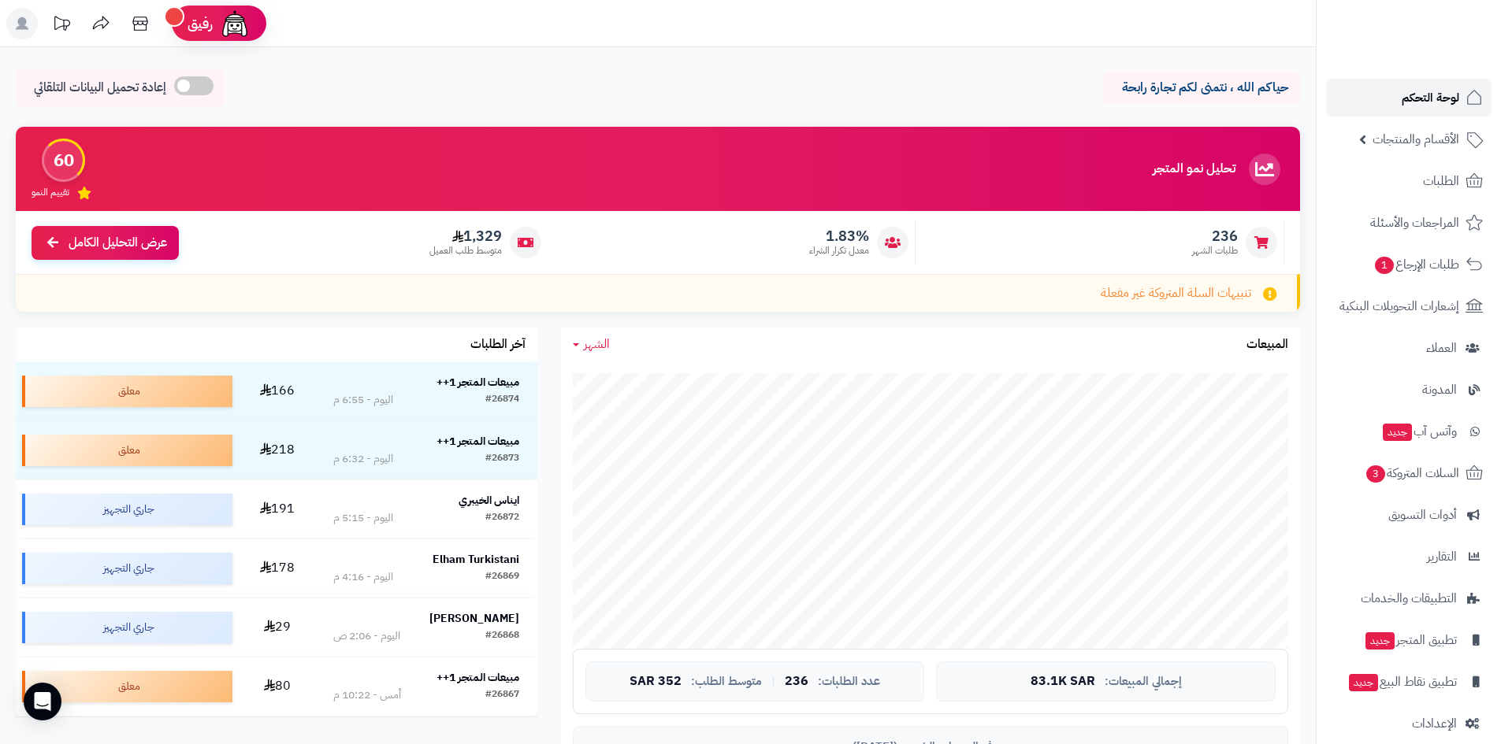
click at [1456, 95] on span "لوحة التحكم" at bounding box center [1430, 98] width 58 height 22
click at [1423, 100] on span "لوحة التحكم" at bounding box center [1430, 98] width 58 height 22
click at [1438, 85] on link "لوحة التحكم" at bounding box center [1408, 98] width 165 height 38
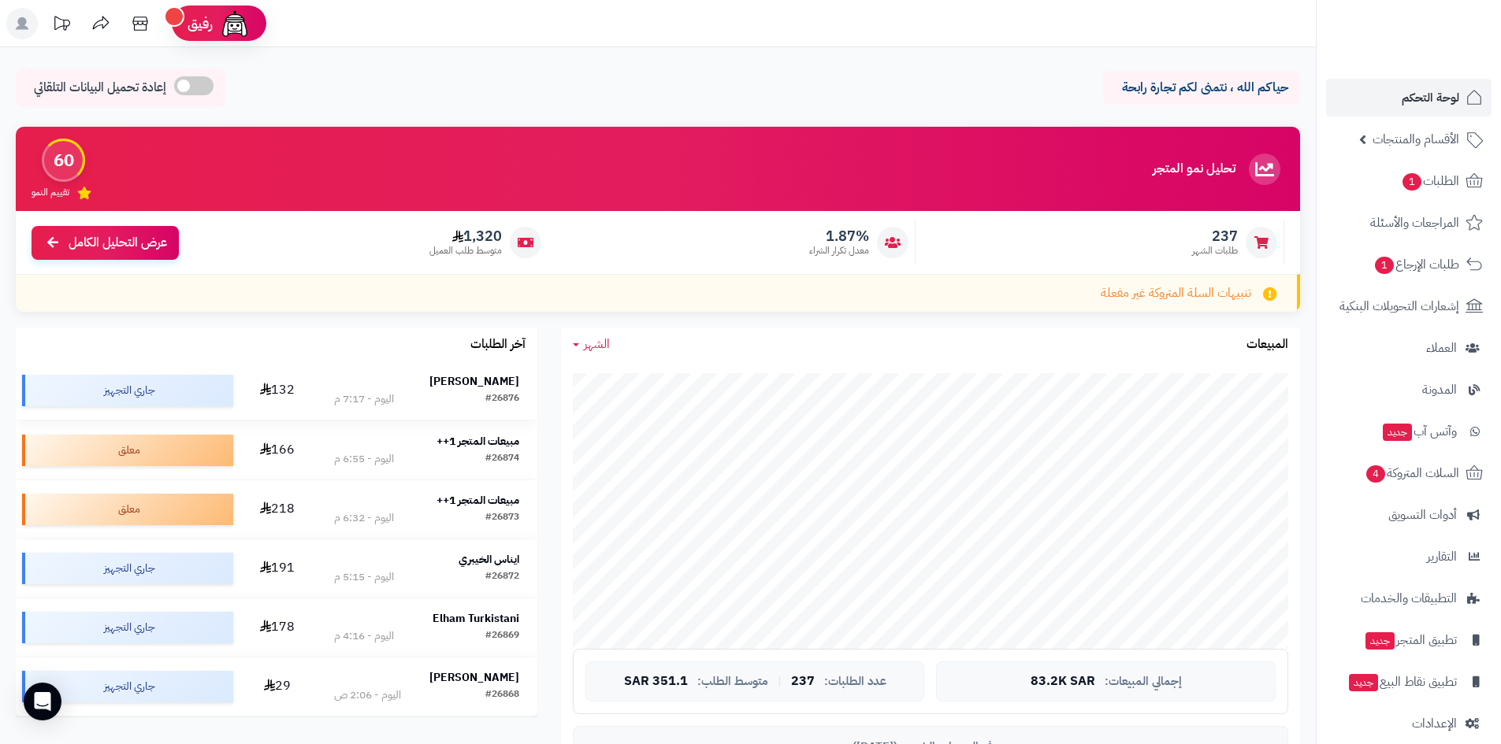
click at [478, 380] on strong "[PERSON_NAME]" at bounding box center [474, 381] width 90 height 17
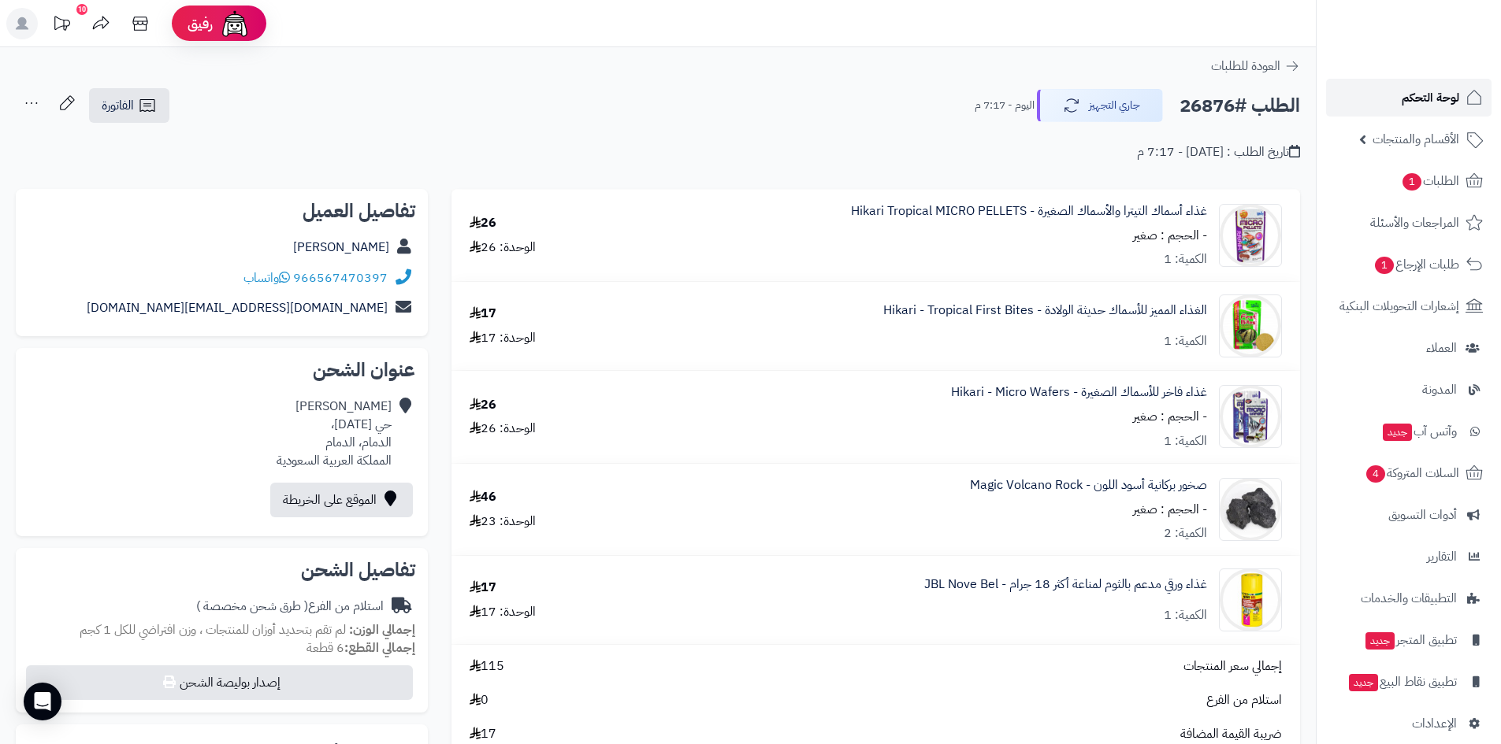
click at [1431, 102] on span "لوحة التحكم" at bounding box center [1430, 98] width 58 height 22
